Goal: Task Accomplishment & Management: Use online tool/utility

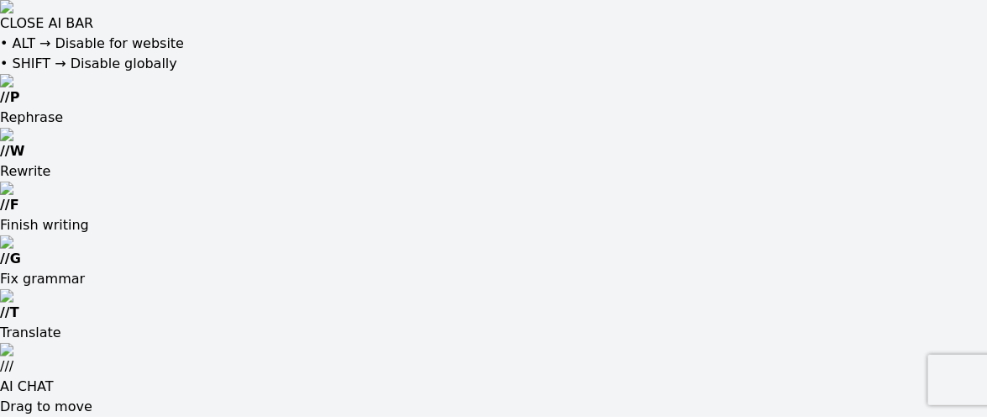
type input "40839963823"
